Goal: Check status: Check status

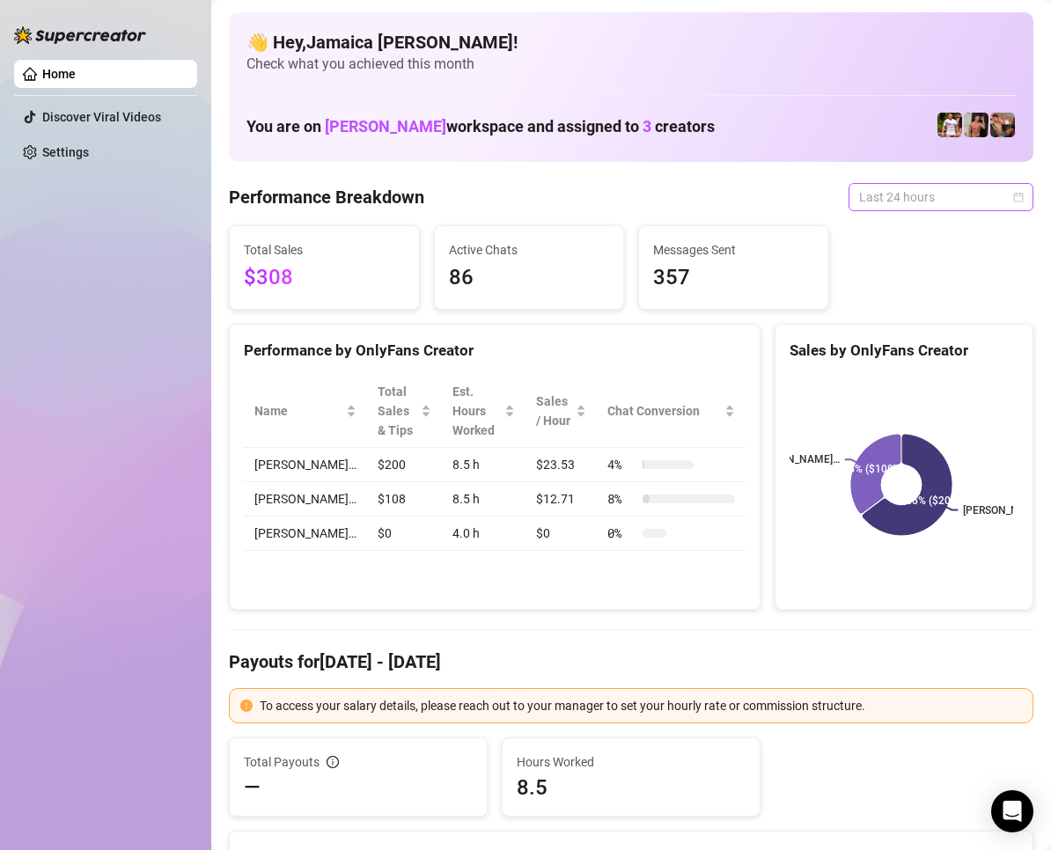
click at [879, 191] on span "Last 24 hours" at bounding box center [941, 197] width 164 height 26
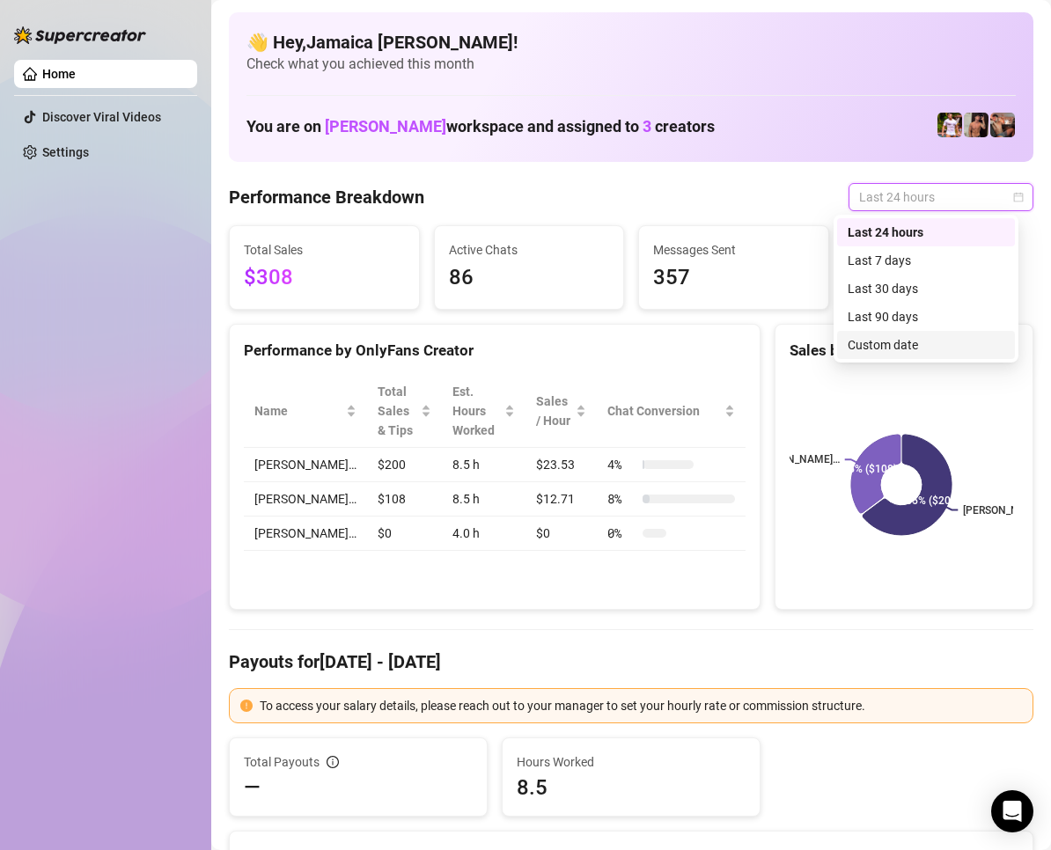
click at [945, 354] on div "Custom date" at bounding box center [926, 344] width 157 height 19
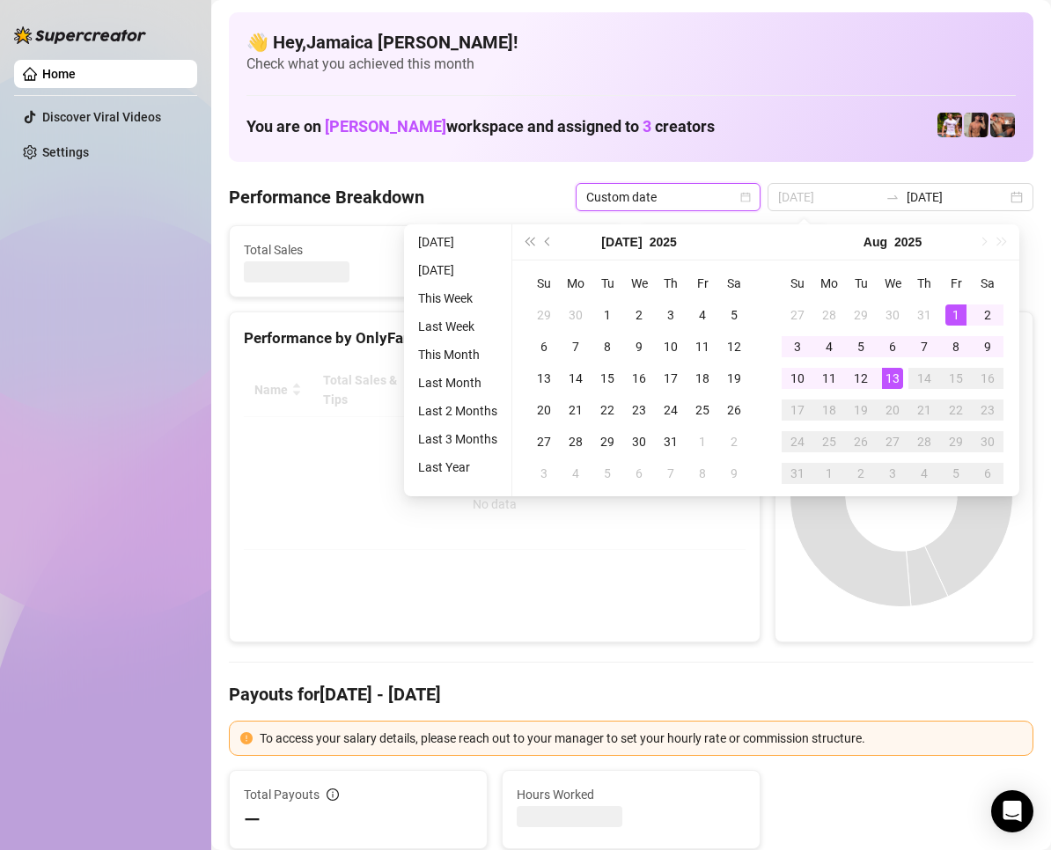
type input "2025-08-01"
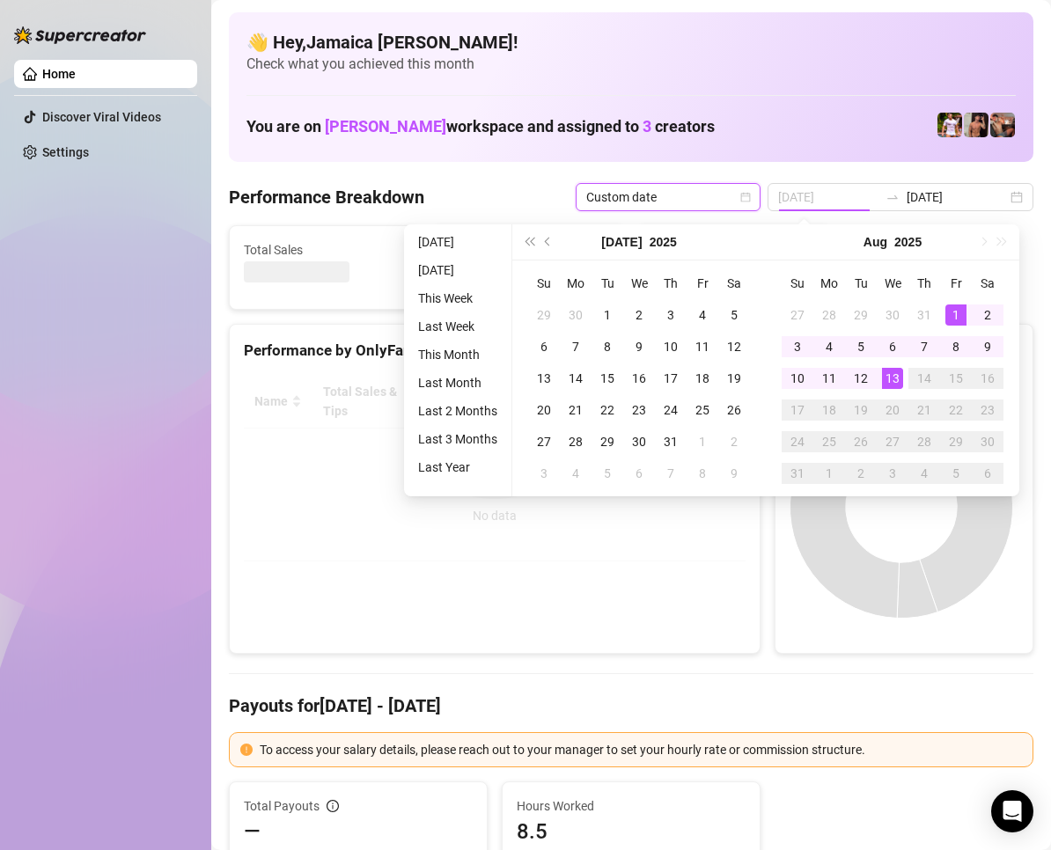
click at [946, 311] on div "1" at bounding box center [956, 315] width 21 height 21
click at [954, 318] on div "1" at bounding box center [956, 315] width 21 height 21
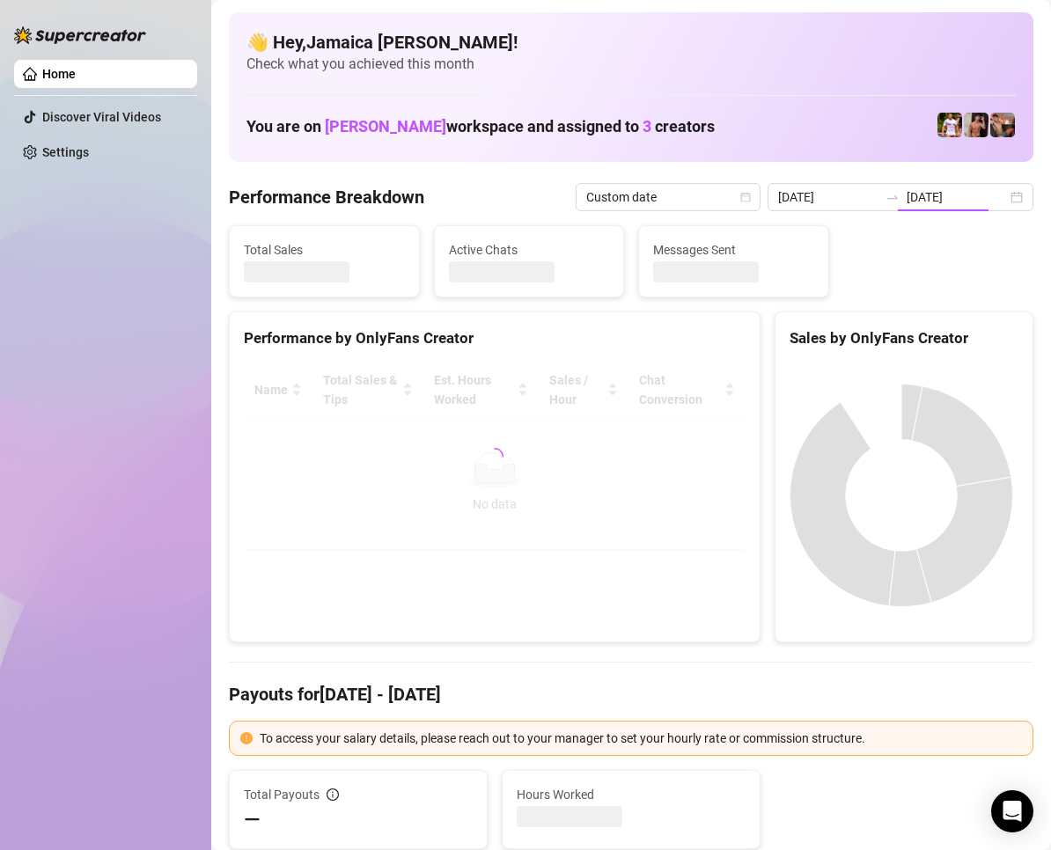
type input "2025-08-01"
type input "2025-08-12"
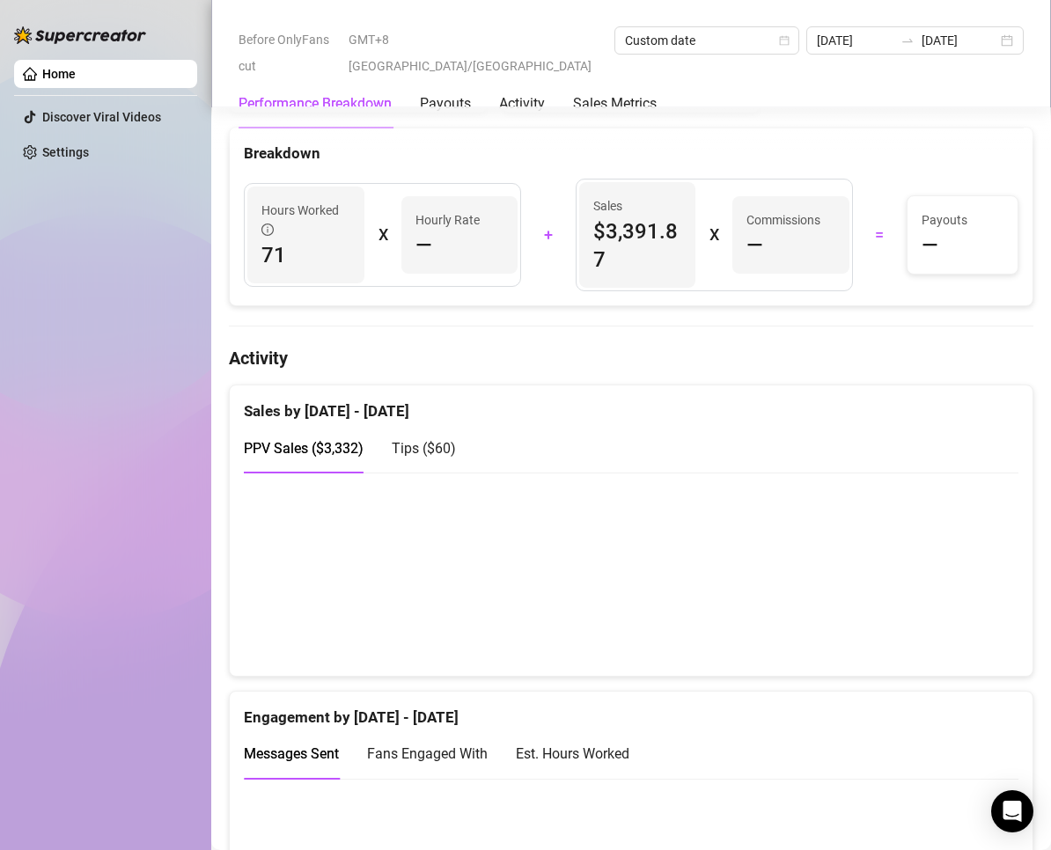
scroll to position [88, 0]
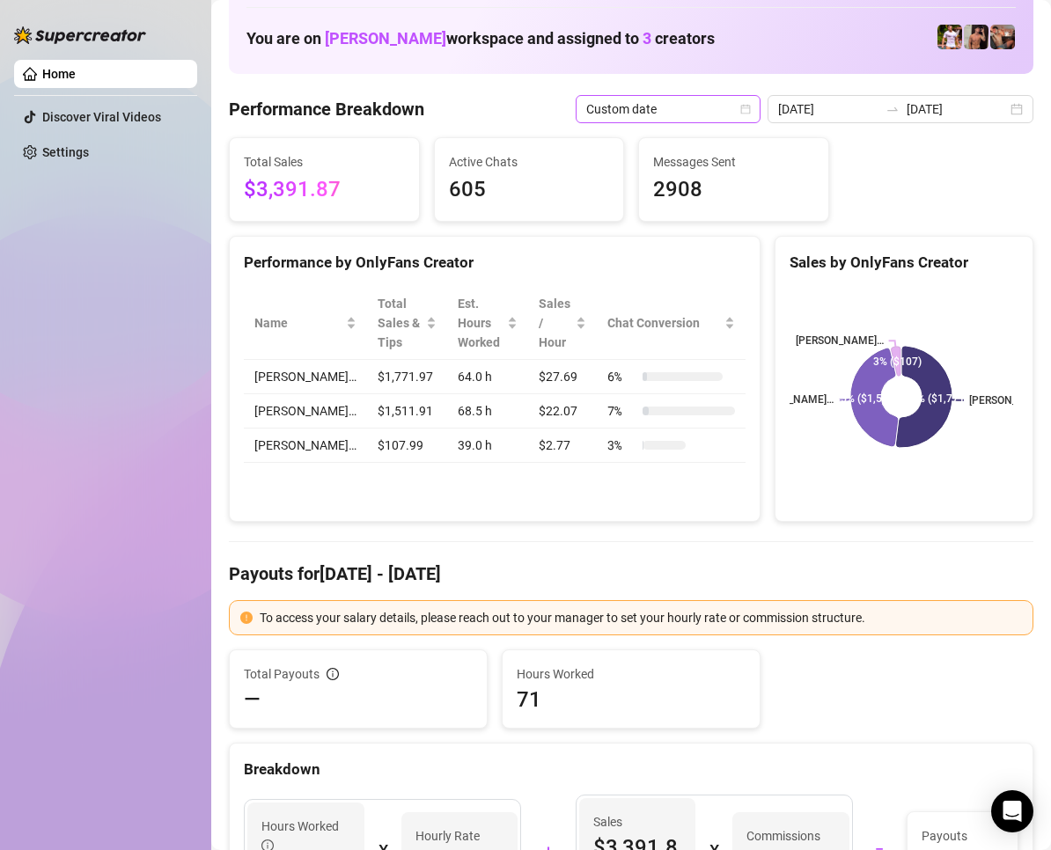
click at [687, 120] on span "Custom date" at bounding box center [668, 109] width 164 height 26
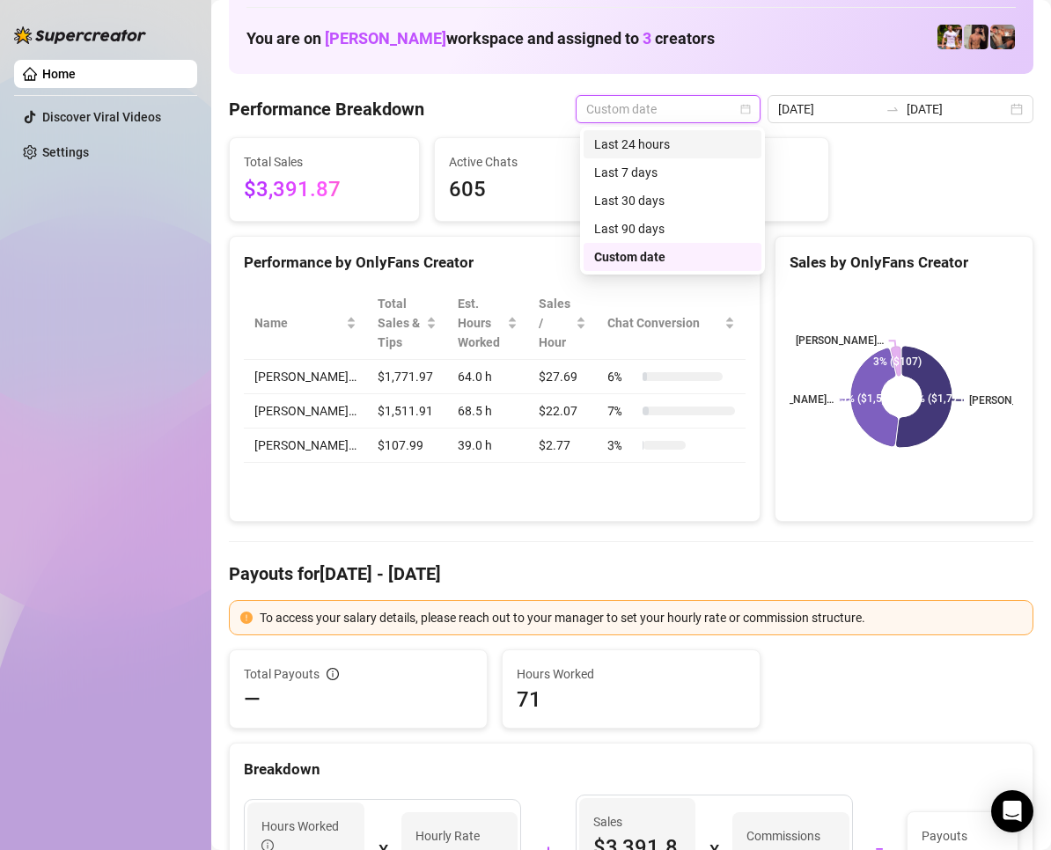
click at [687, 150] on div "Last 24 hours" at bounding box center [672, 144] width 157 height 19
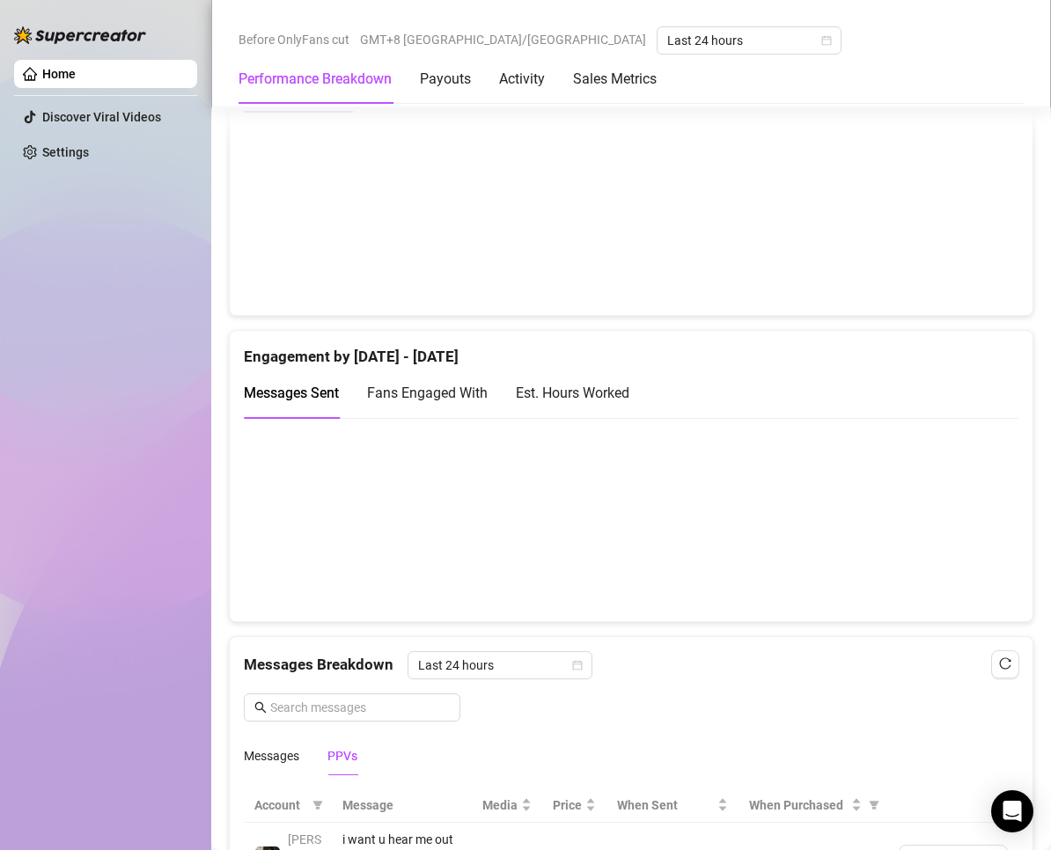
scroll to position [1321, 0]
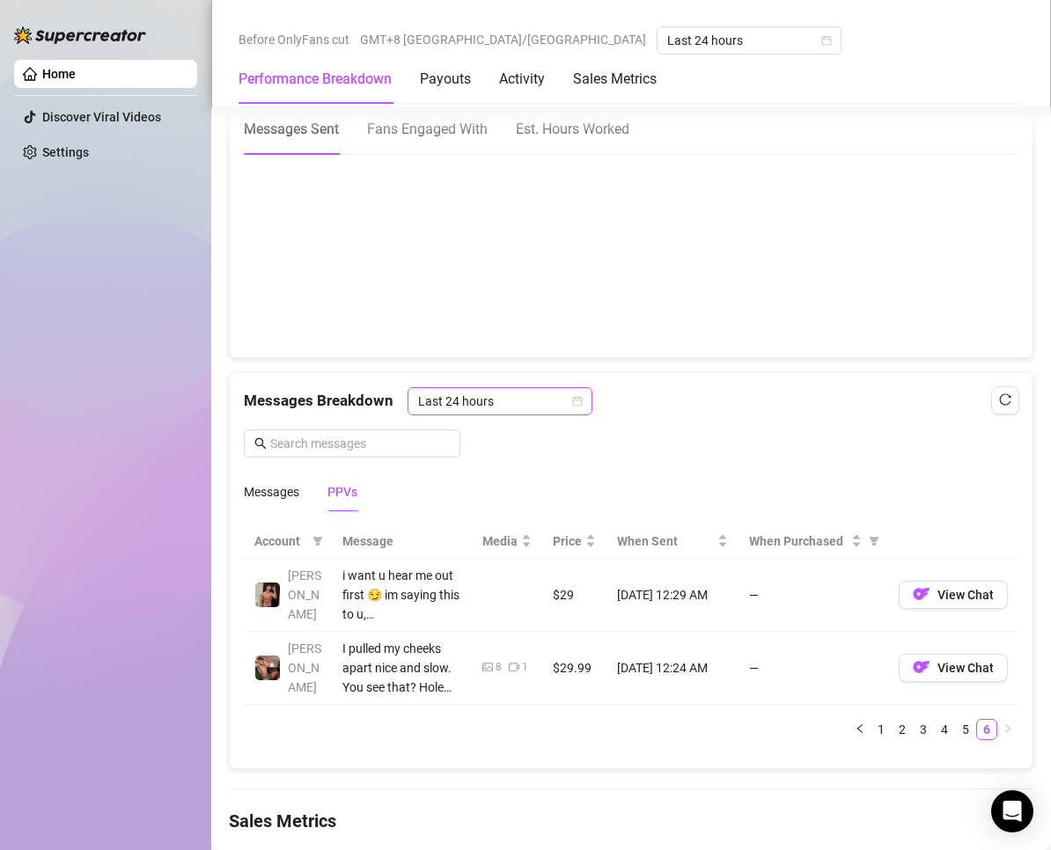
click at [489, 406] on span "Last 24 hours" at bounding box center [500, 401] width 164 height 26
drag, startPoint x: 506, startPoint y: 428, endPoint x: 514, endPoint y: 441, distance: 15.4
click at [506, 429] on div "Last 24 hours" at bounding box center [498, 436] width 157 height 19
click at [872, 731] on link "1" at bounding box center [881, 729] width 19 height 19
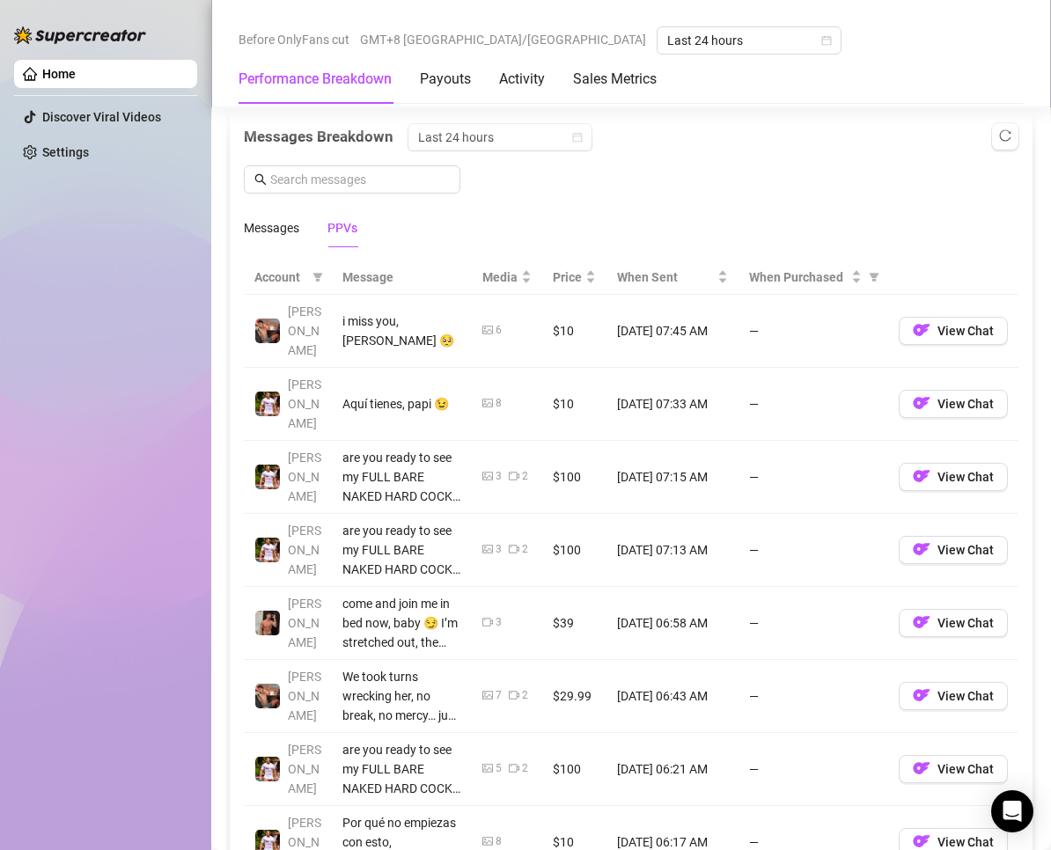
scroll to position [1497, 0]
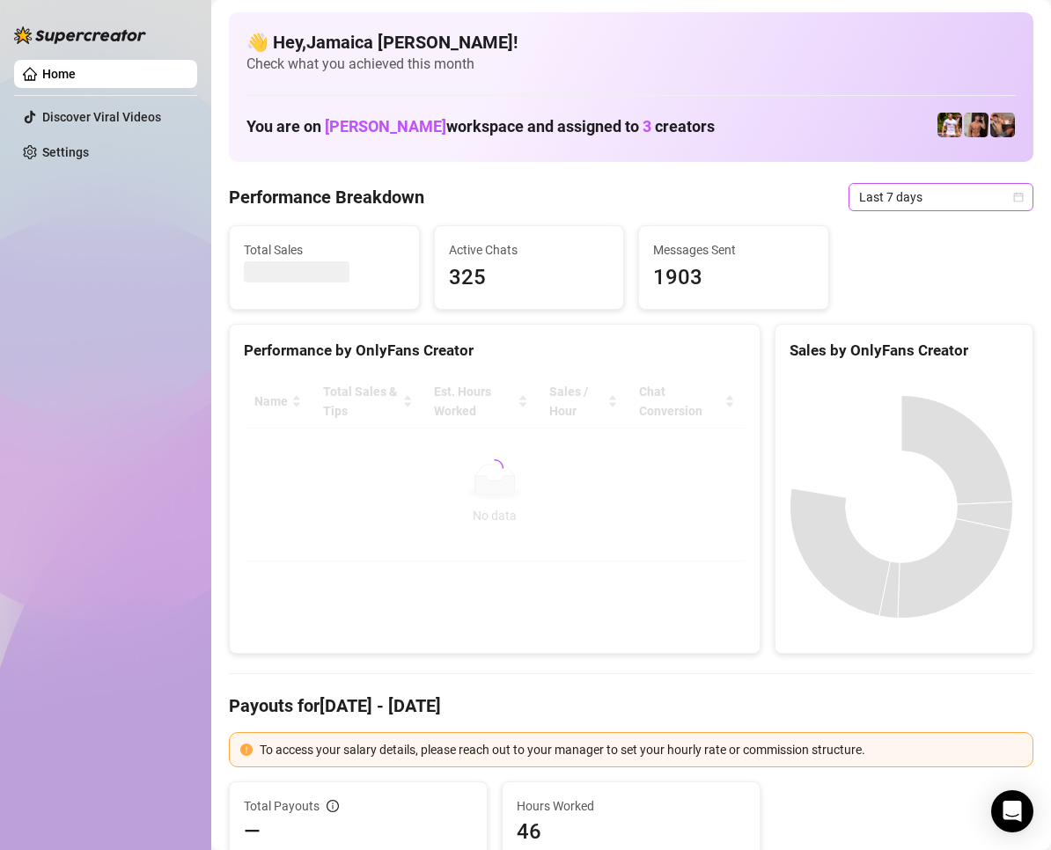
click at [872, 195] on span "Last 7 days" at bounding box center [941, 197] width 164 height 26
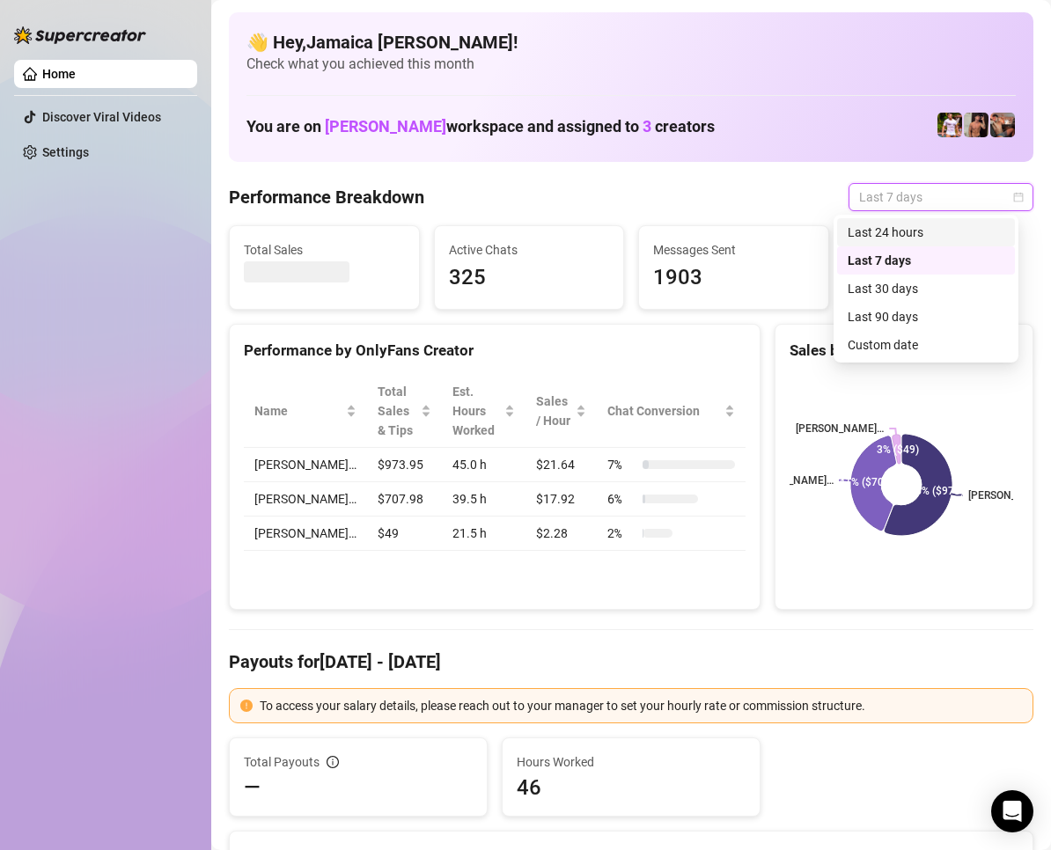
drag, startPoint x: 883, startPoint y: 229, endPoint x: 791, endPoint y: 188, distance: 100.5
click at [791, 188] on body "Home Discover Viral Videos Settings Before OnlyFans cut GMT+8 [GEOGRAPHIC_DATA]…" at bounding box center [525, 425] width 1051 height 850
drag, startPoint x: 887, startPoint y: 231, endPoint x: 879, endPoint y: 251, distance: 21.7
click at [887, 231] on div "Last 24 hours" at bounding box center [926, 232] width 157 height 19
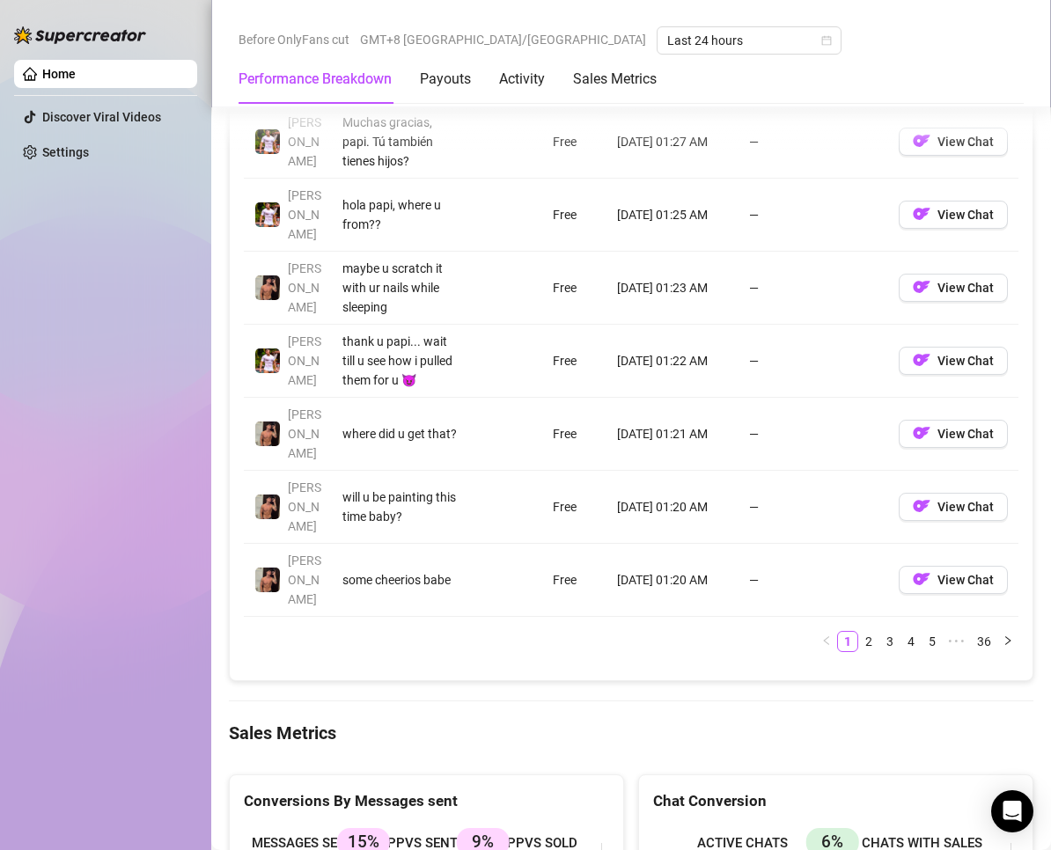
scroll to position [1553, 0]
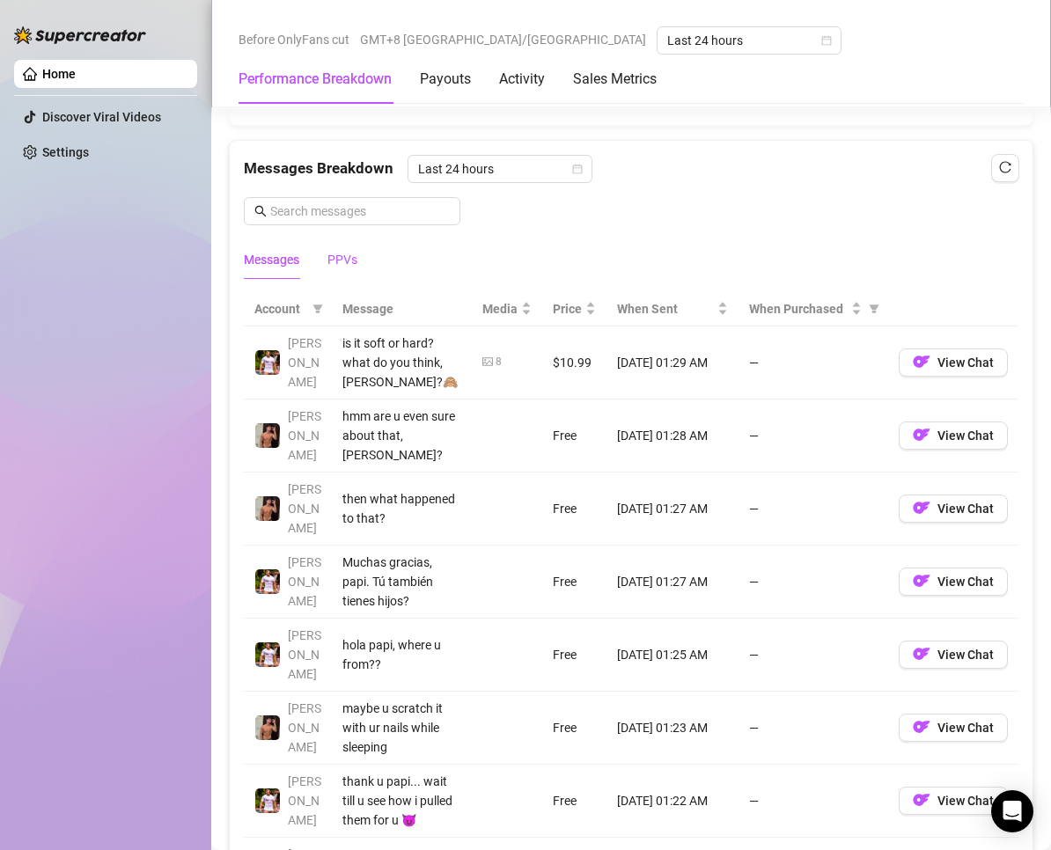
click at [357, 257] on div "PPVs" at bounding box center [342, 259] width 30 height 19
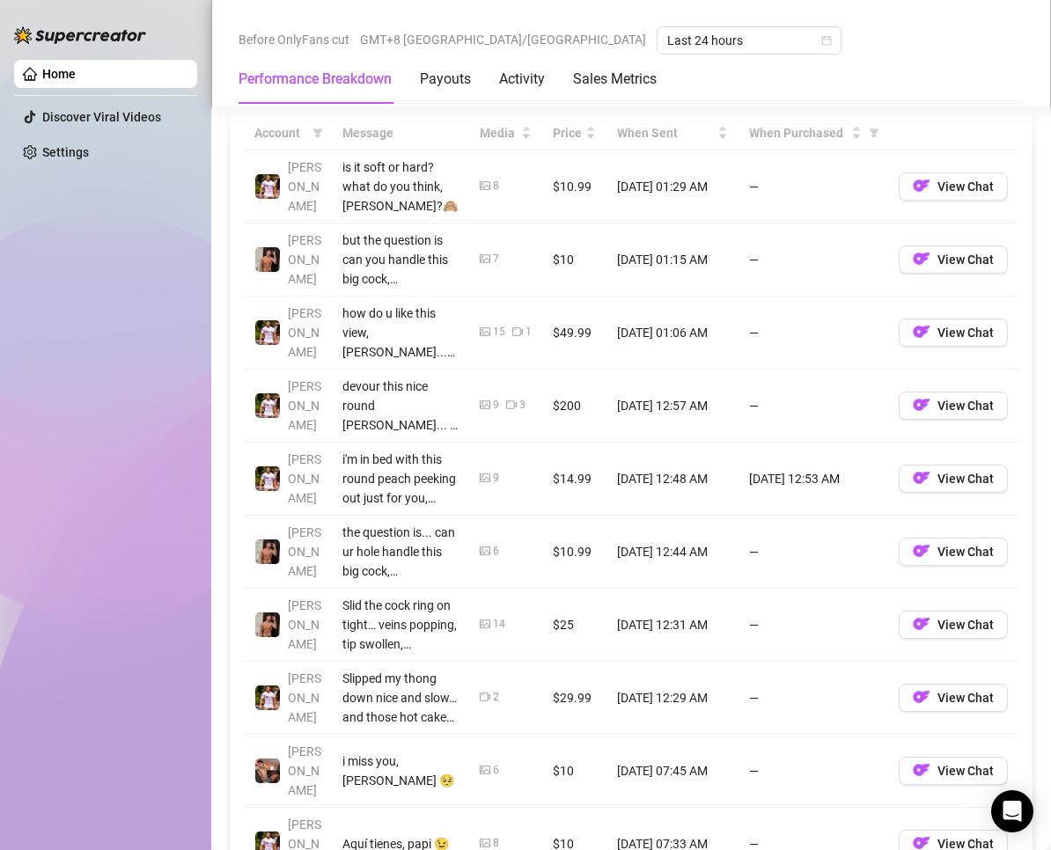
scroll to position [1025, 0]
